Goal: Navigation & Orientation: Understand site structure

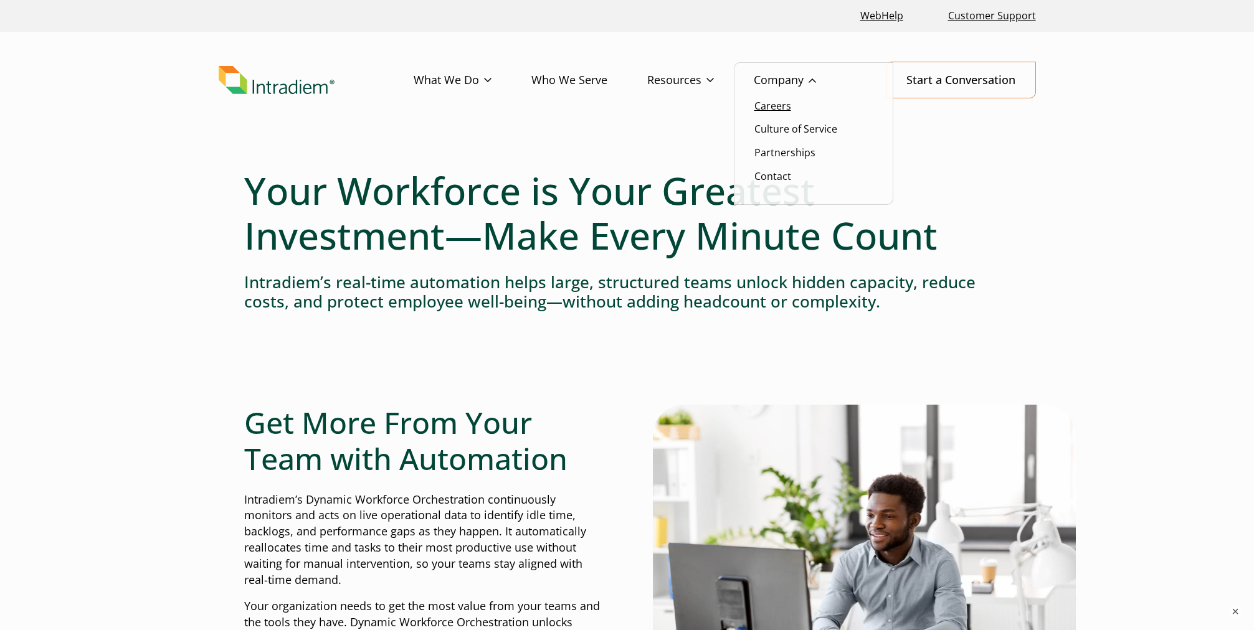
click at [774, 107] on link "Careers" at bounding box center [772, 106] width 37 height 14
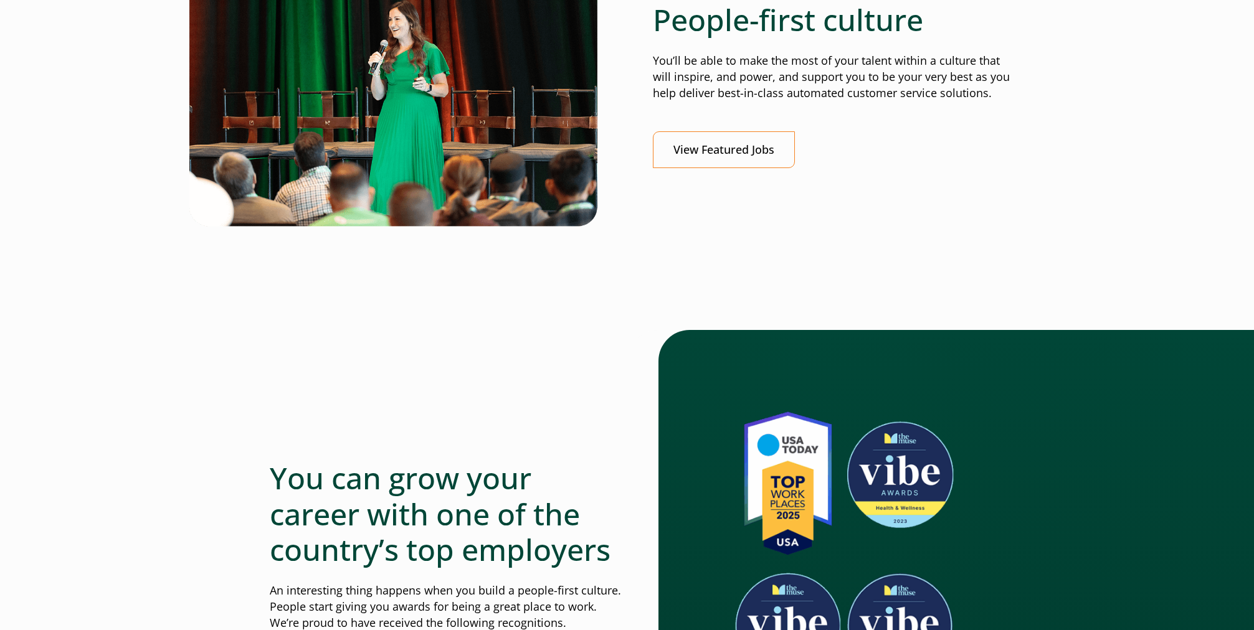
scroll to position [560, 0]
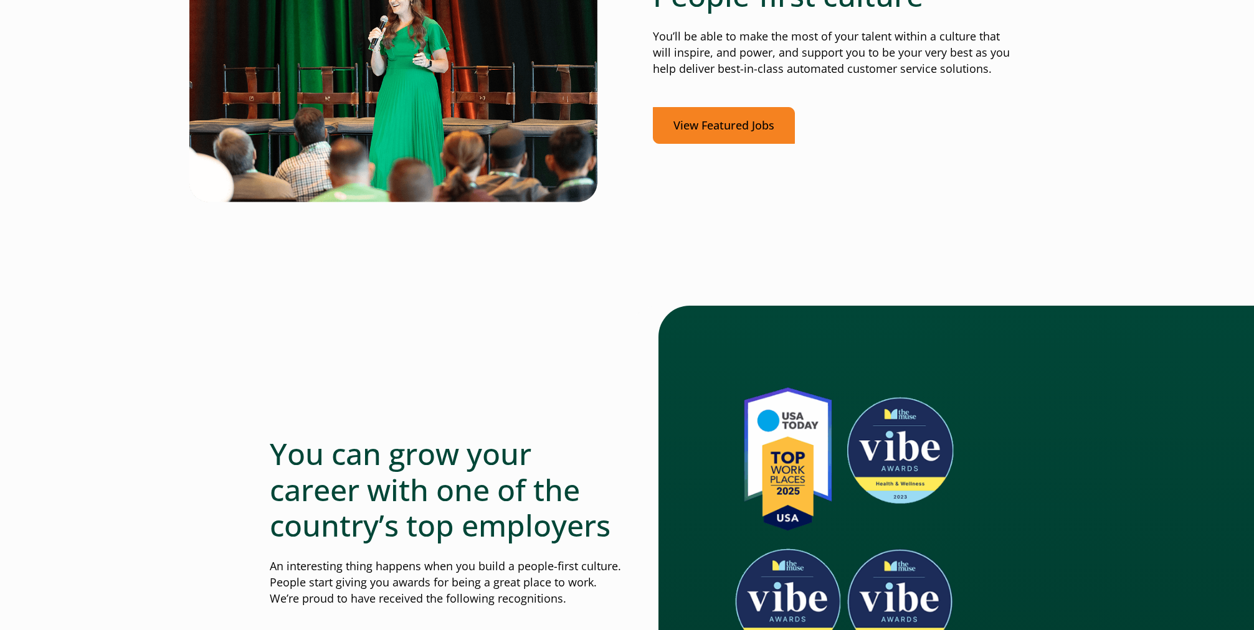
click at [729, 117] on link "View Featured Jobs" at bounding box center [724, 125] width 142 height 37
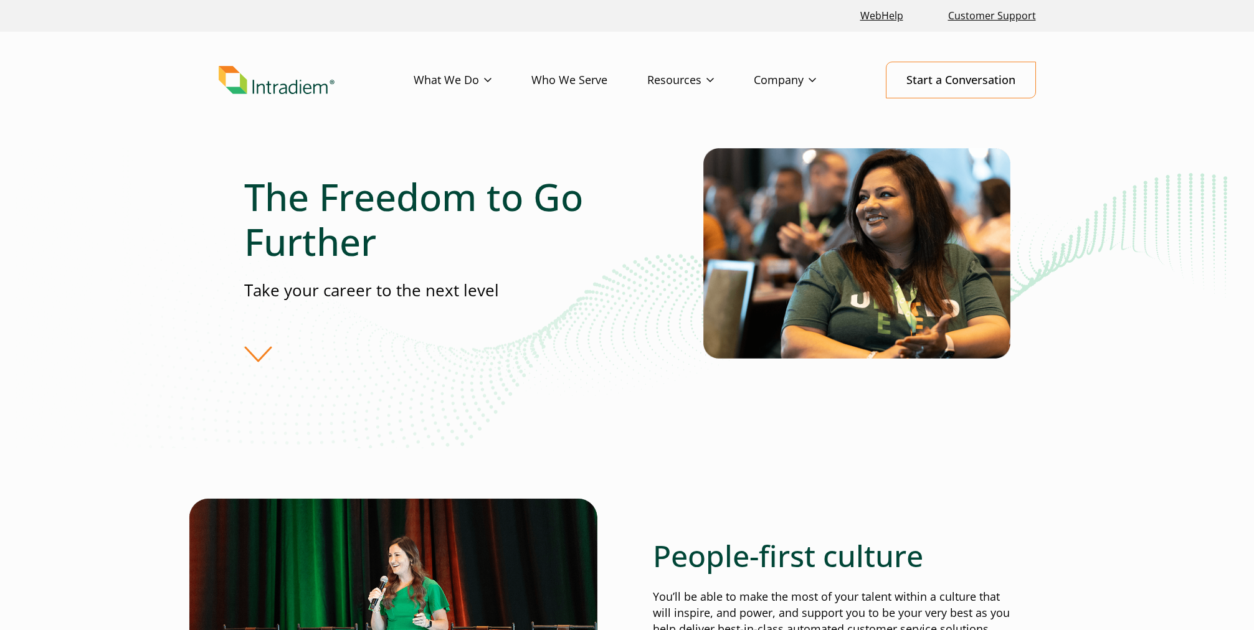
click at [286, 78] on img "Link to homepage of Intradiem" at bounding box center [277, 80] width 116 height 29
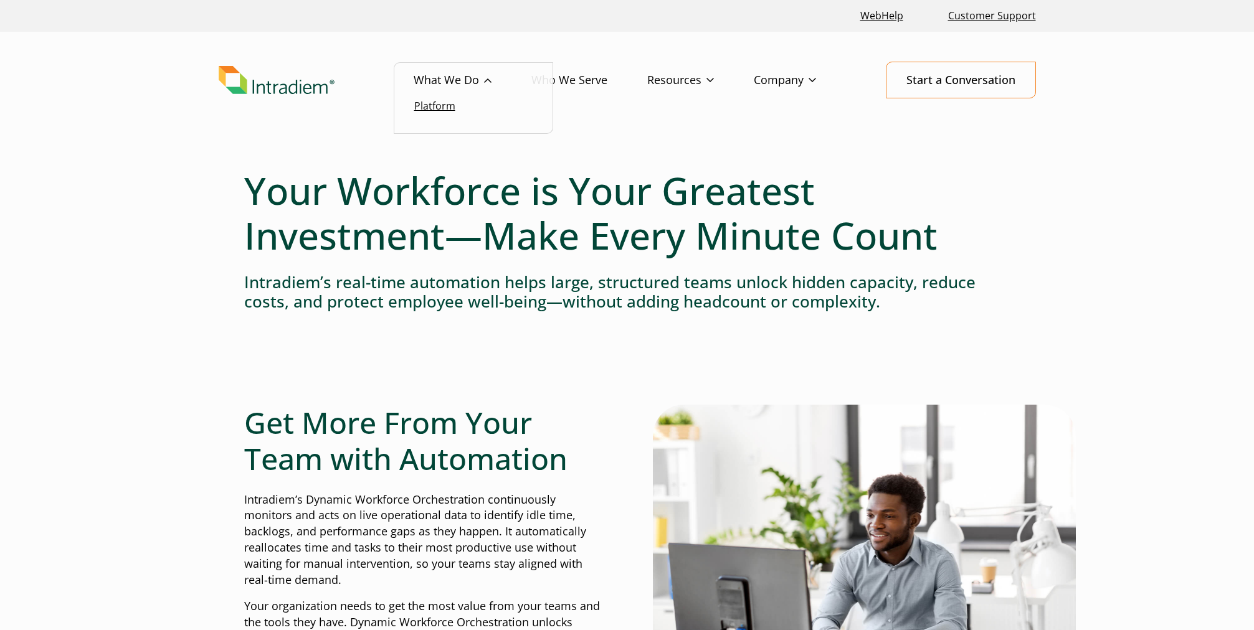
click at [432, 102] on link "Platform" at bounding box center [434, 106] width 41 height 14
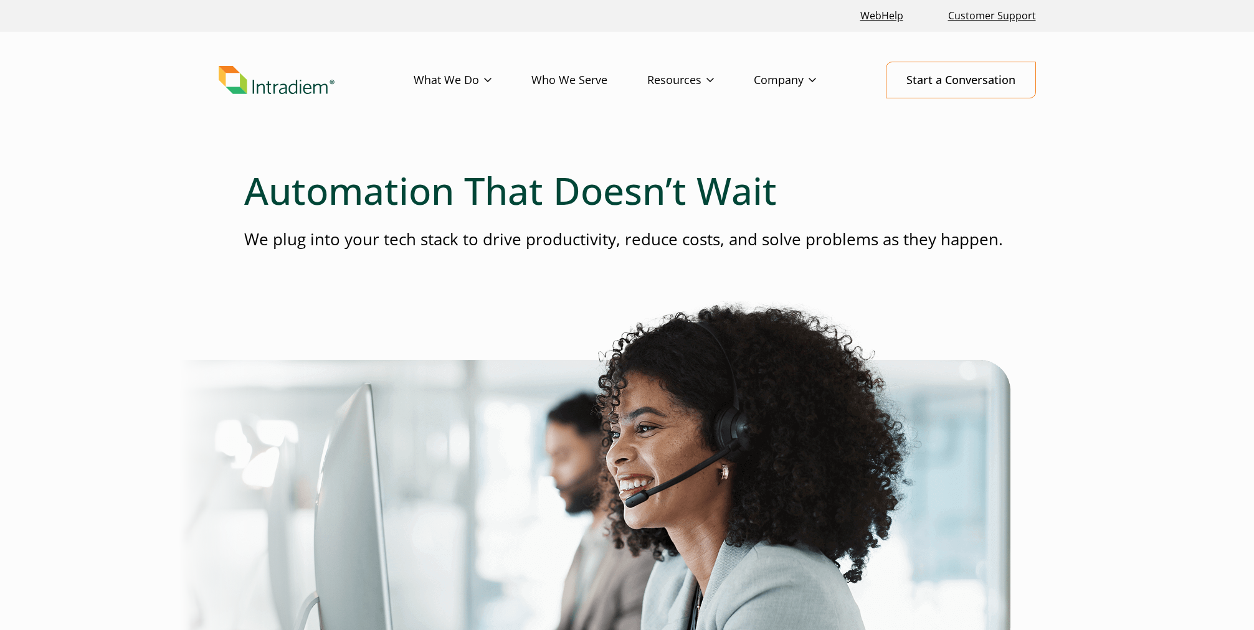
click at [559, 81] on link "Who We Serve" at bounding box center [589, 80] width 116 height 36
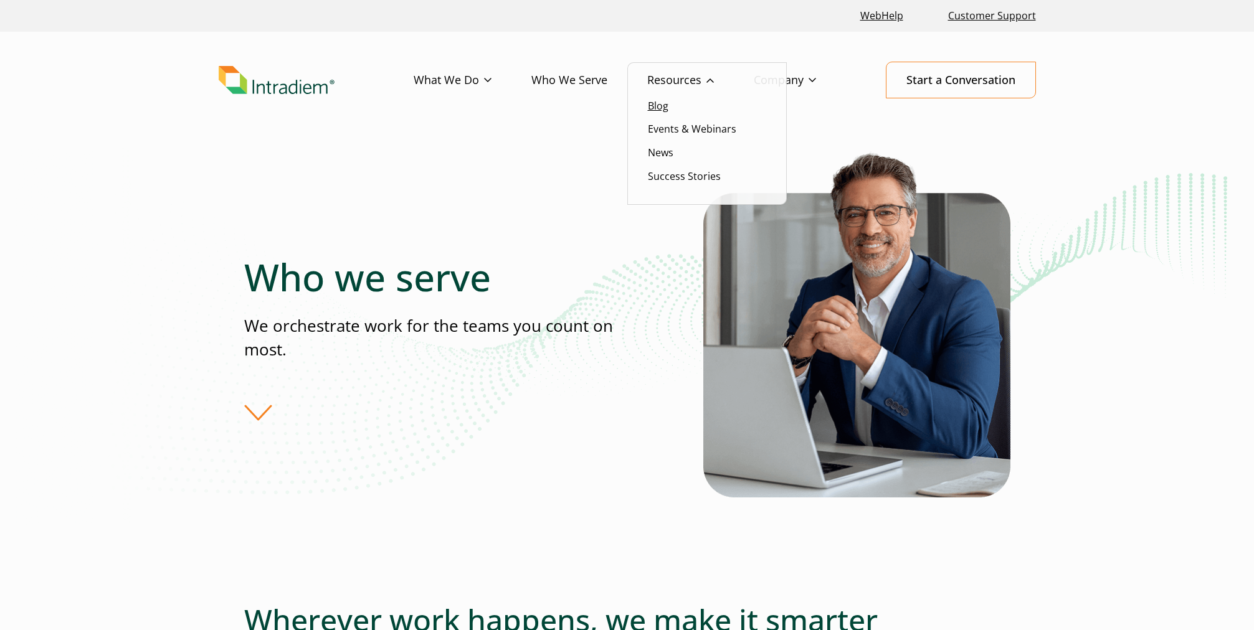
click at [664, 104] on link "Blog" at bounding box center [658, 106] width 21 height 14
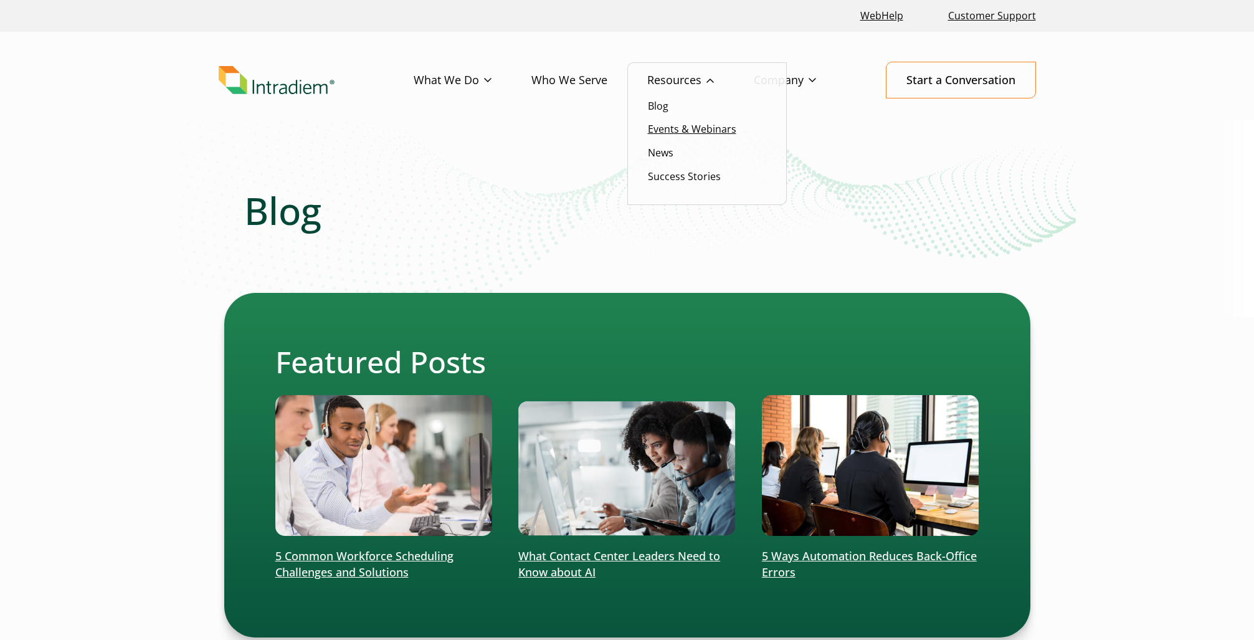
click at [674, 130] on link "Events & Webinars" at bounding box center [692, 129] width 88 height 14
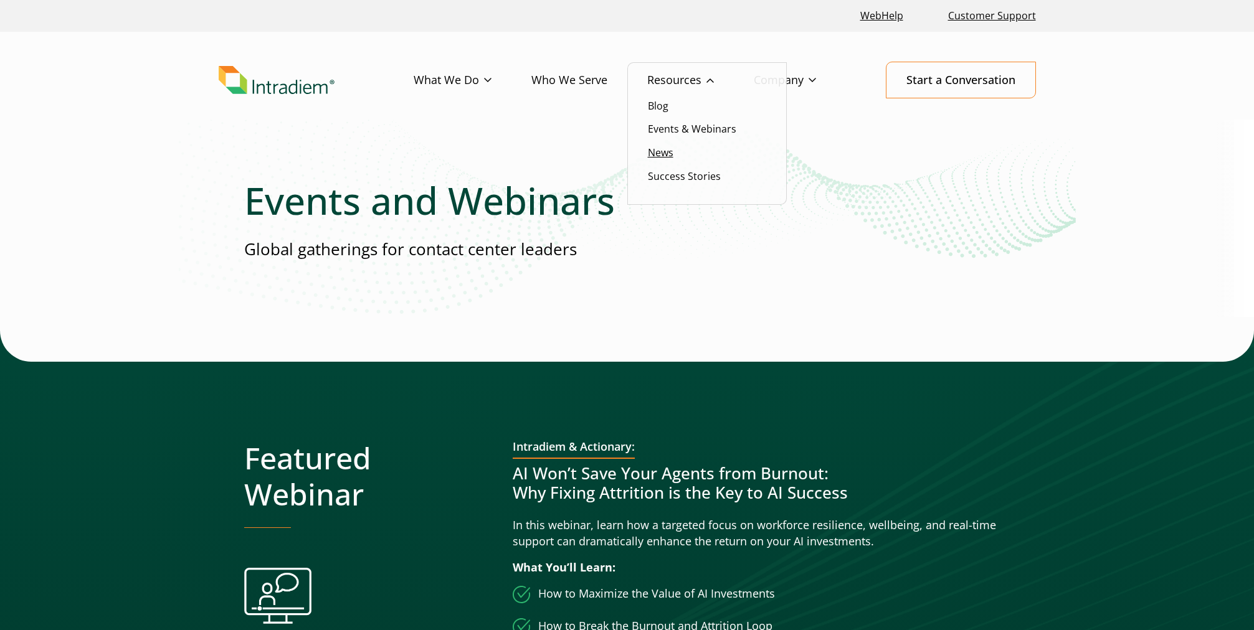
click at [668, 153] on link "News" at bounding box center [661, 153] width 26 height 14
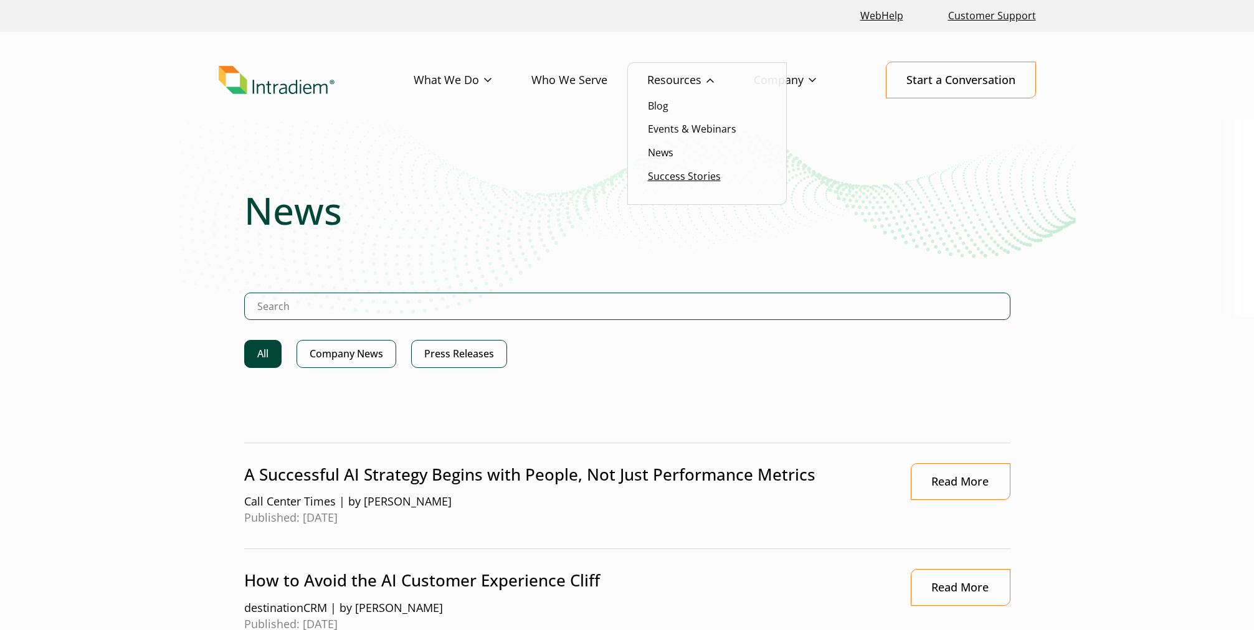
click at [674, 177] on link "Success Stories" at bounding box center [684, 176] width 73 height 14
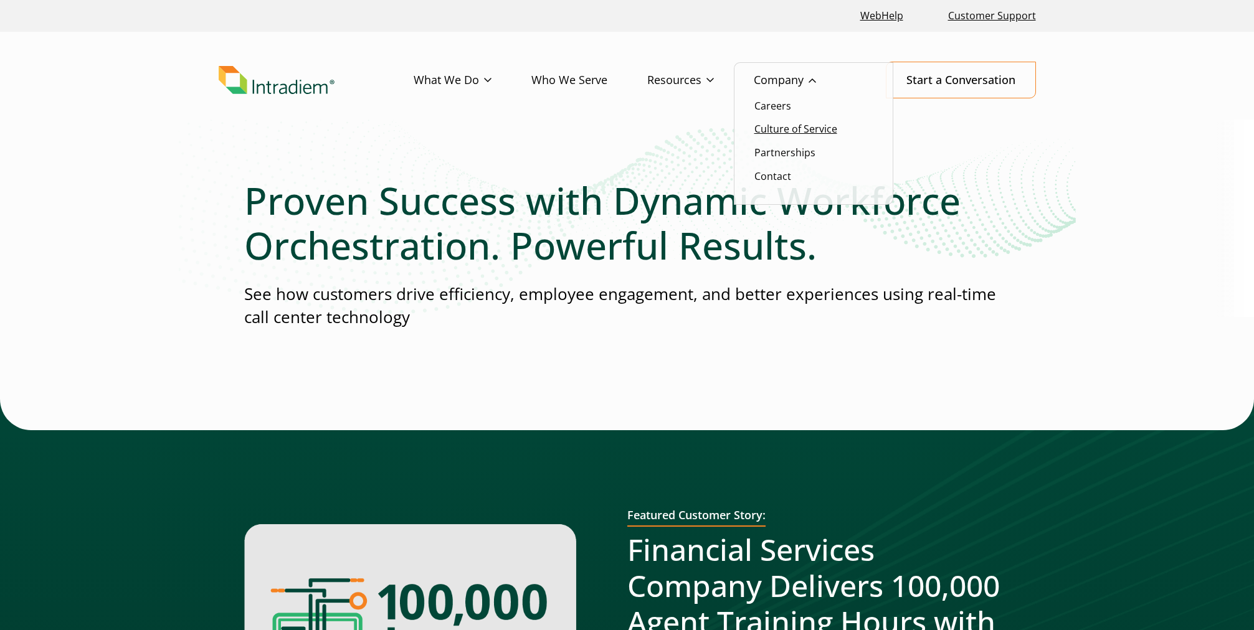
click at [785, 123] on link "Culture of Service" at bounding box center [795, 129] width 83 height 14
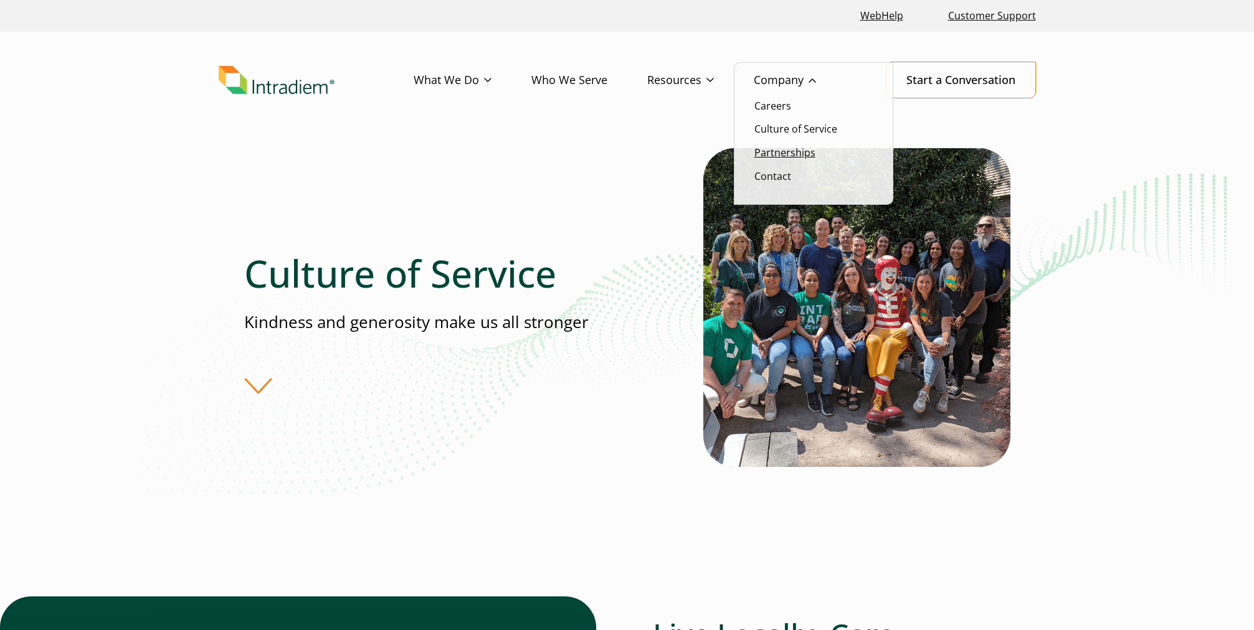
click at [783, 152] on link "Partnerships" at bounding box center [784, 153] width 61 height 14
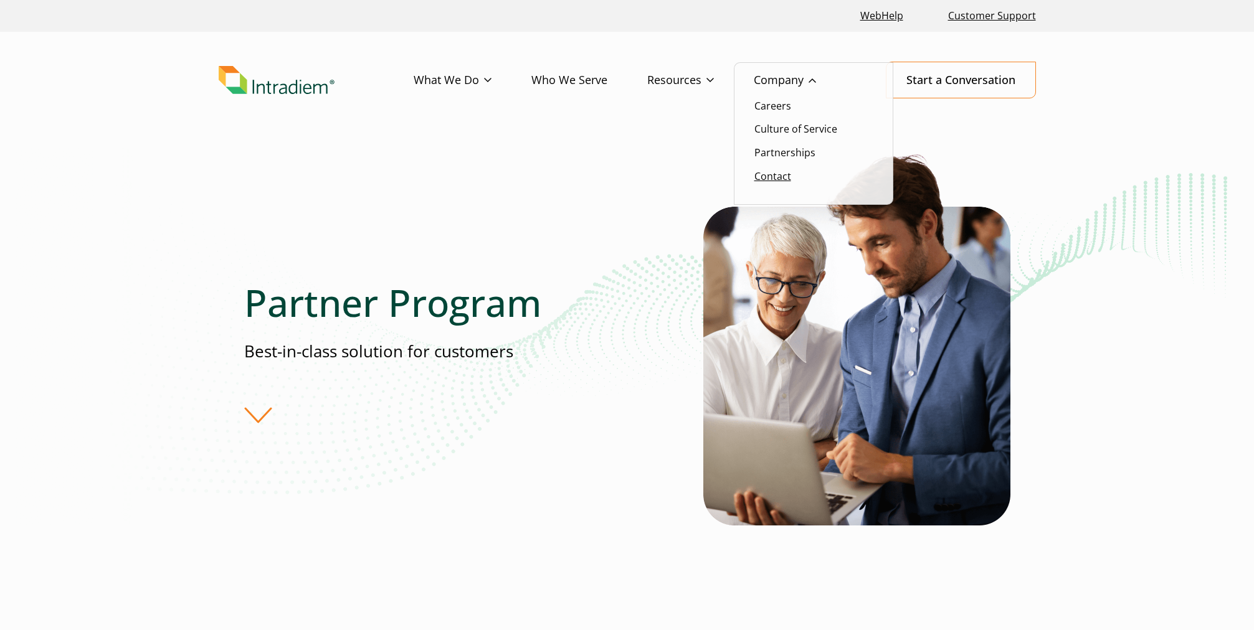
click at [773, 176] on link "Contact" at bounding box center [772, 176] width 37 height 14
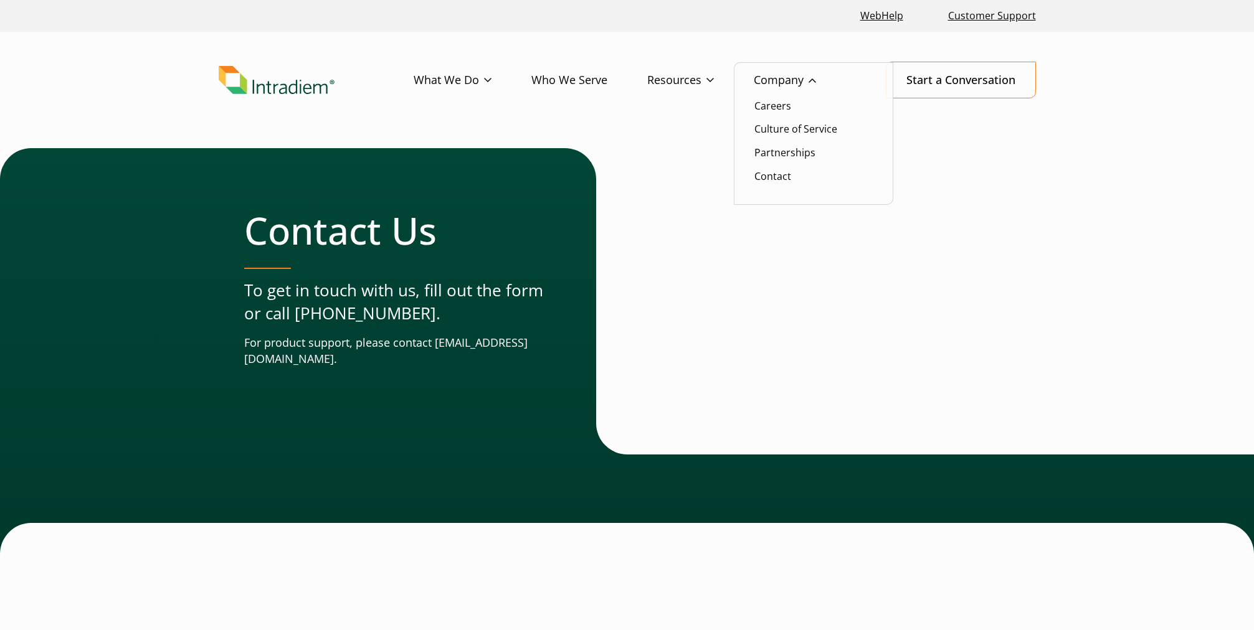
click at [779, 98] on link "Company" at bounding box center [805, 80] width 102 height 36
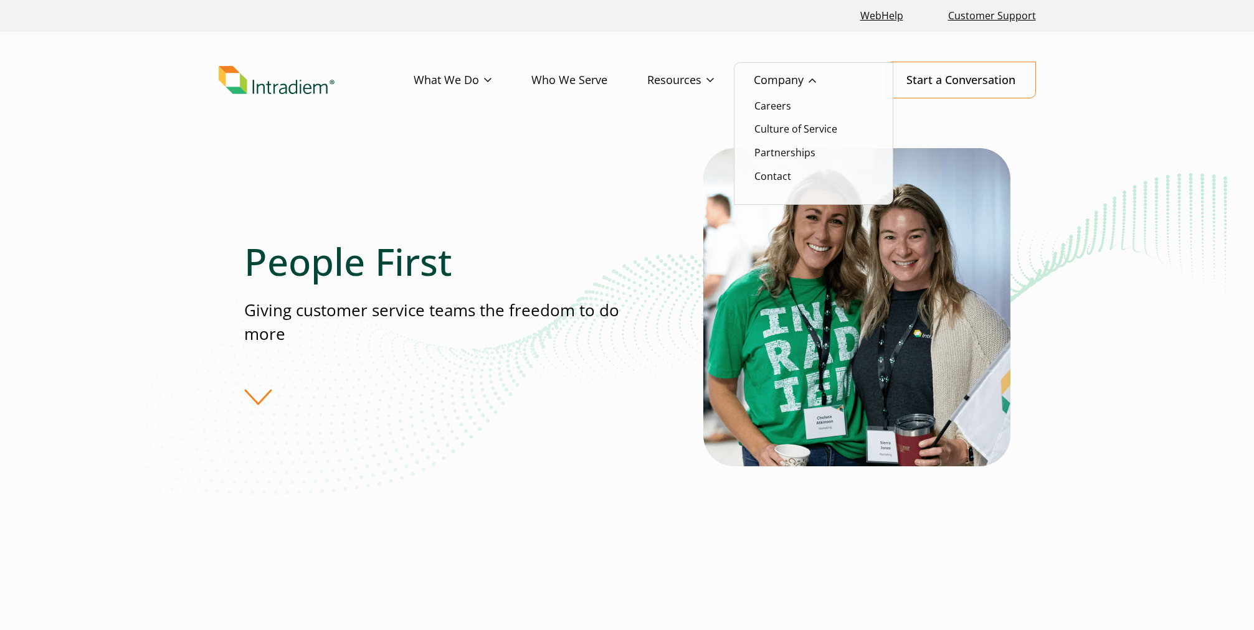
click at [793, 78] on link "Company" at bounding box center [805, 80] width 102 height 36
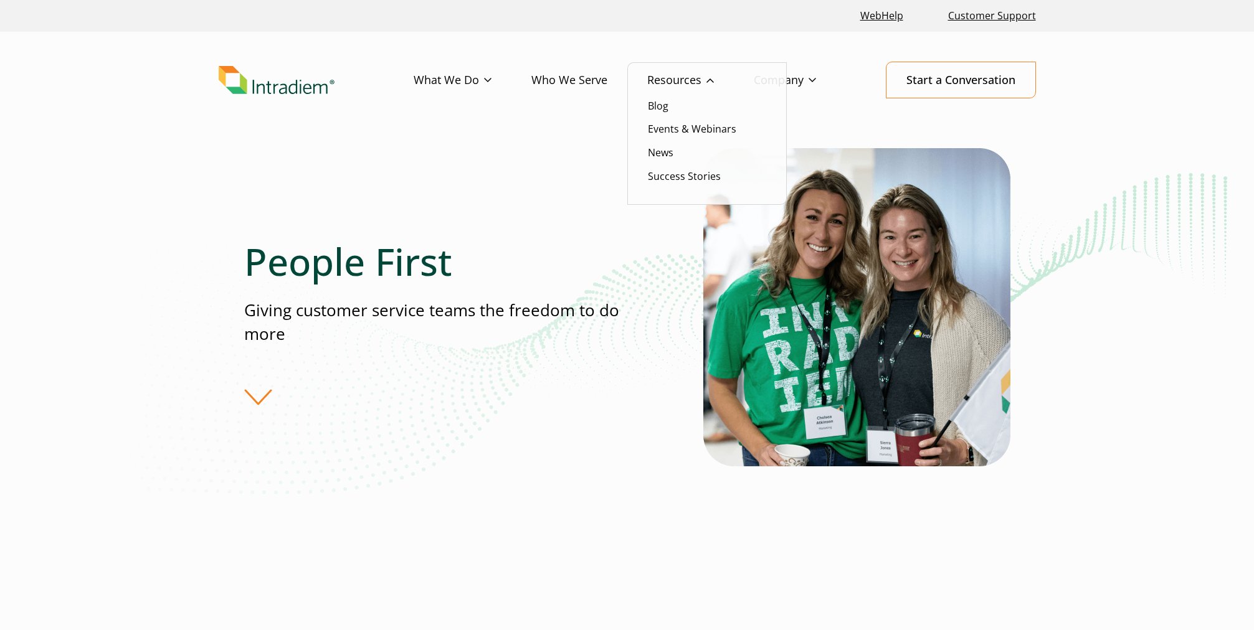
click at [655, 78] on link "Resources" at bounding box center [700, 80] width 106 height 36
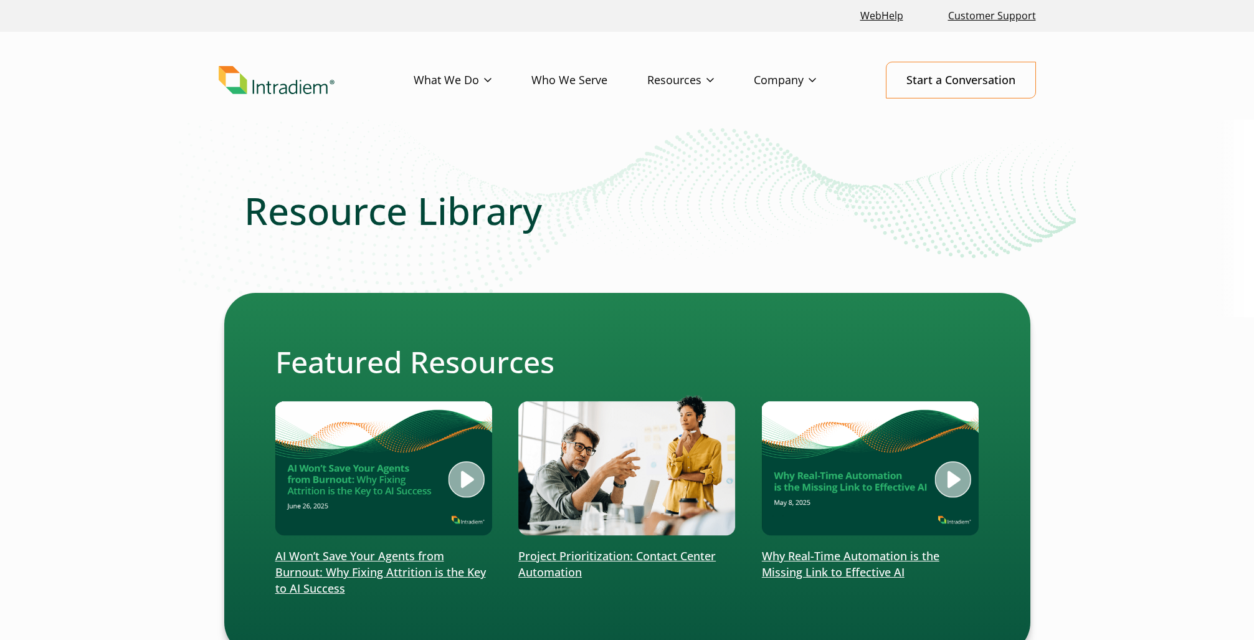
click at [574, 72] on link "Who We Serve" at bounding box center [589, 80] width 116 height 36
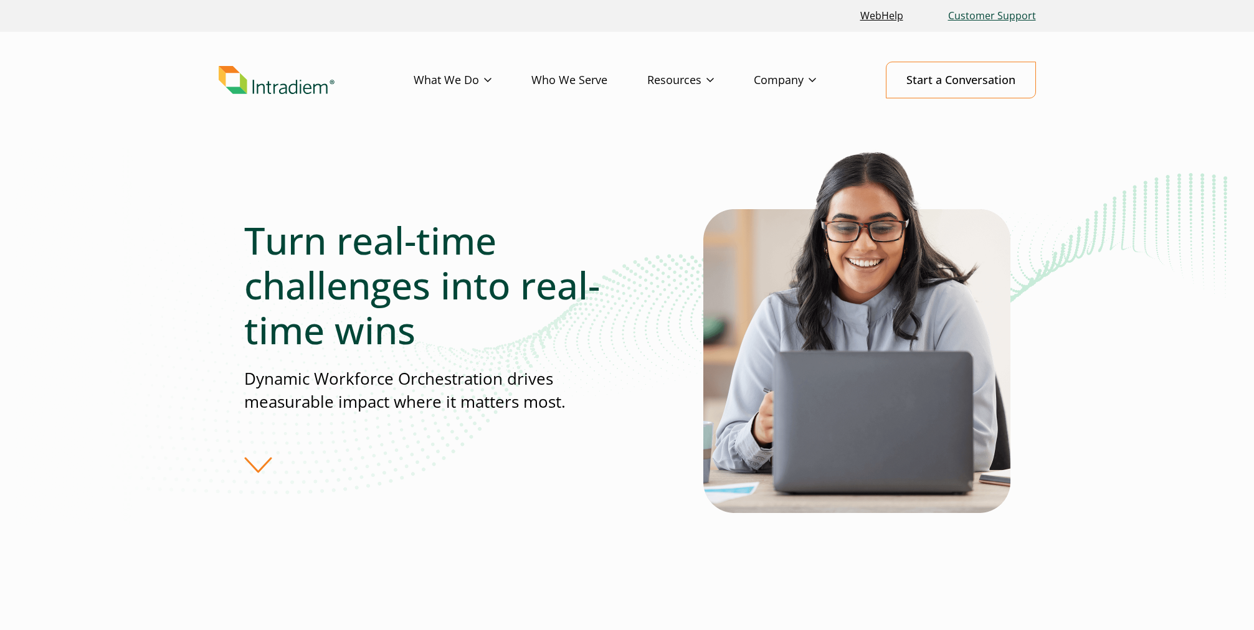
click at [1001, 16] on link "Customer Support" at bounding box center [992, 15] width 98 height 27
